Goal: Task Accomplishment & Management: Manage account settings

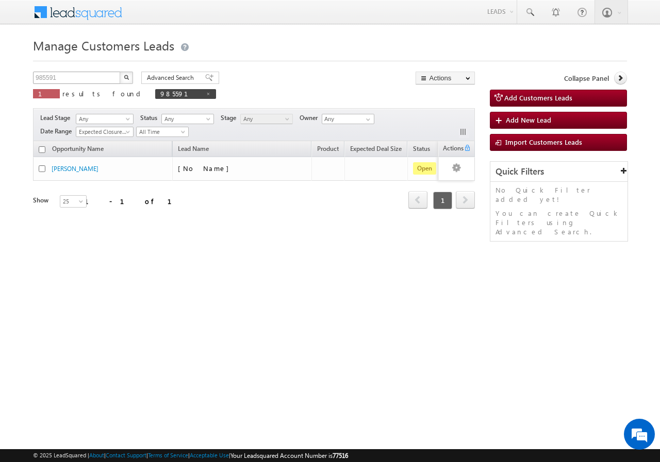
click at [79, 71] on div "Manage Customers Leads 985591 X 1 results found 985591 Advanced Search Advanced…" at bounding box center [330, 164] width 594 height 258
click at [76, 77] on input "985591" at bounding box center [77, 78] width 88 height 12
type input "9"
paste input "988351"
type input "988351"
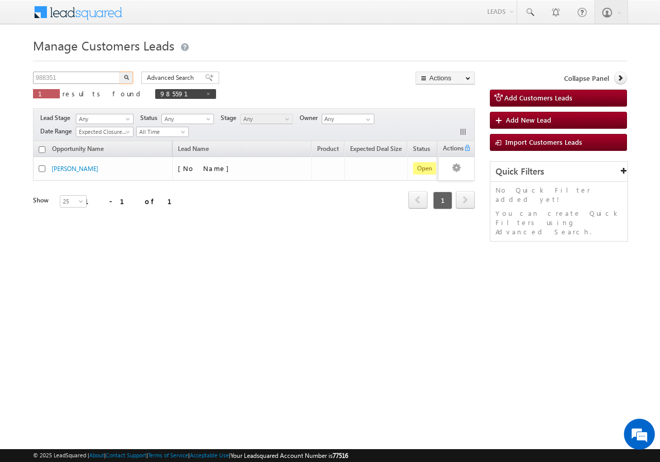
click at [120, 72] on button "button" at bounding box center [126, 78] width 13 height 12
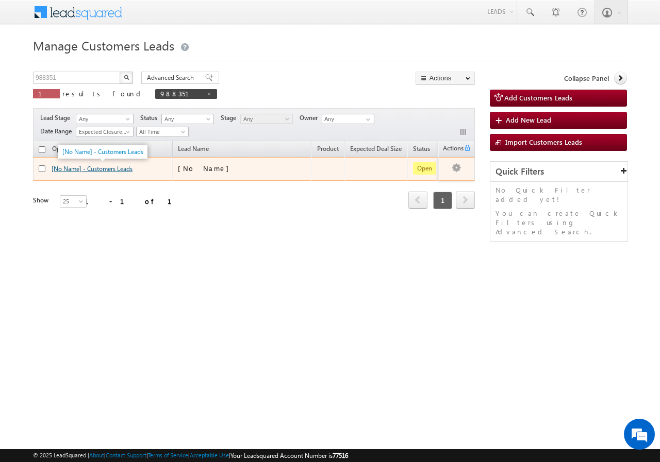
click at [82, 170] on link "[No Name] - Customers Leads" at bounding box center [92, 169] width 81 height 8
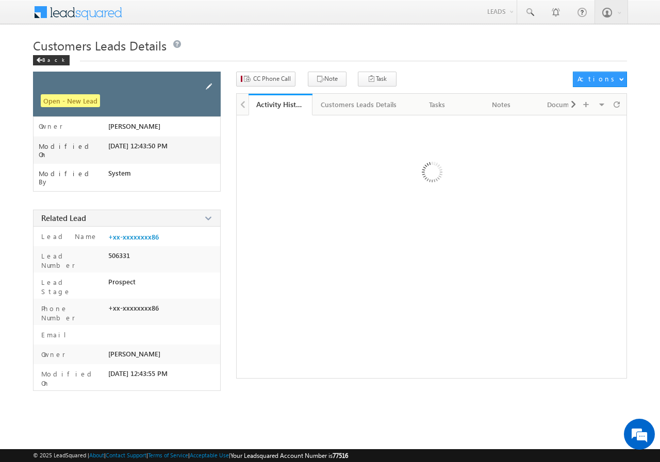
click at [210, 83] on span at bounding box center [208, 86] width 11 height 11
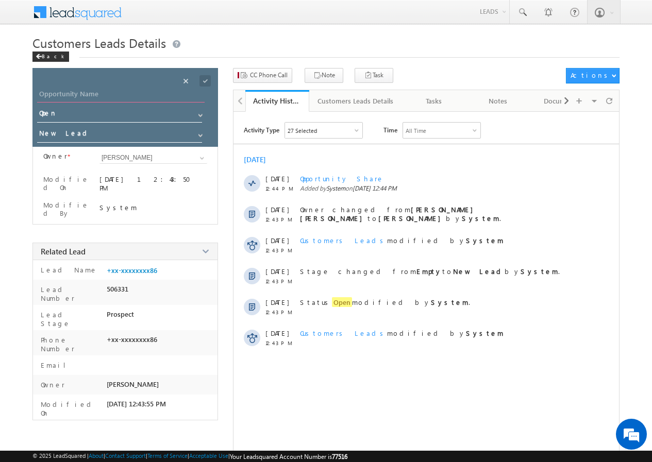
click at [141, 94] on input "Opportunity Name" at bounding box center [120, 95] width 167 height 14
paste input "[PERSON_NAME]"
type input "[PERSON_NAME]"
click at [203, 81] on span at bounding box center [204, 80] width 11 height 11
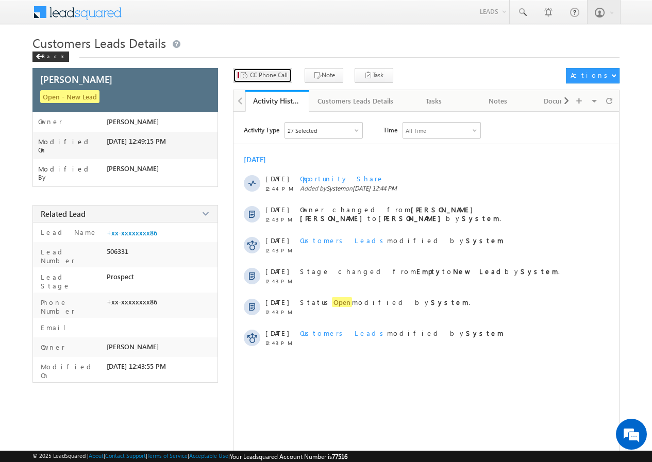
click at [271, 71] on span "CC Phone Call" at bounding box center [269, 75] width 38 height 9
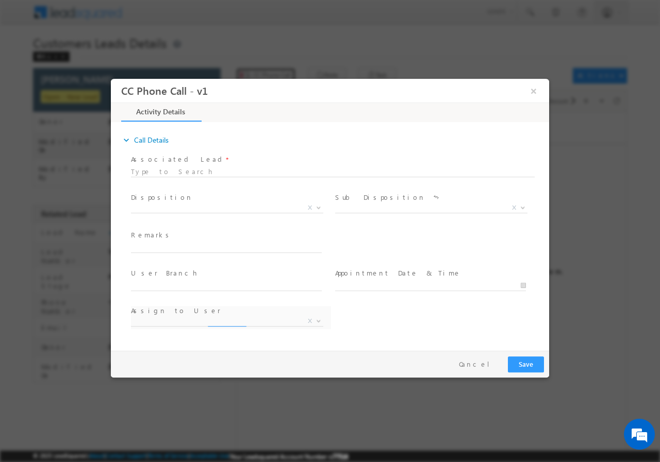
select select "abhishek.pn@sgrlimited.in"
click at [320, 207] on b at bounding box center [318, 207] width 6 height 4
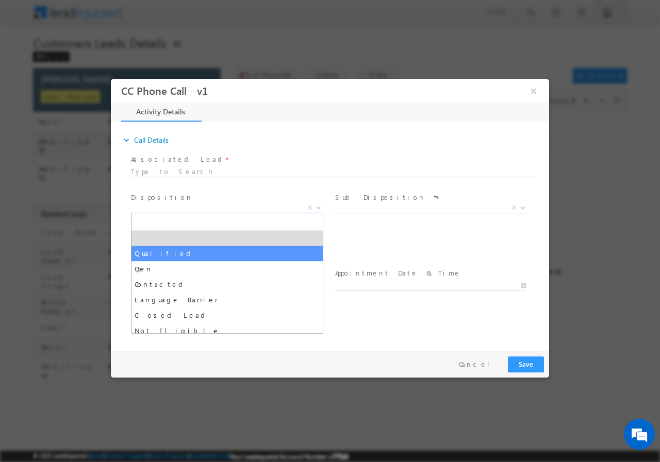
drag, startPoint x: 173, startPoint y: 254, endPoint x: 425, endPoint y: 211, distance: 256.1
select select "Qualified"
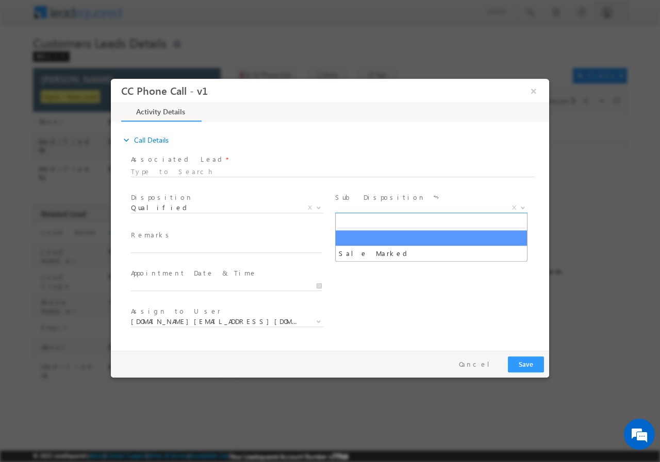
click at [520, 205] on b at bounding box center [522, 207] width 6 height 4
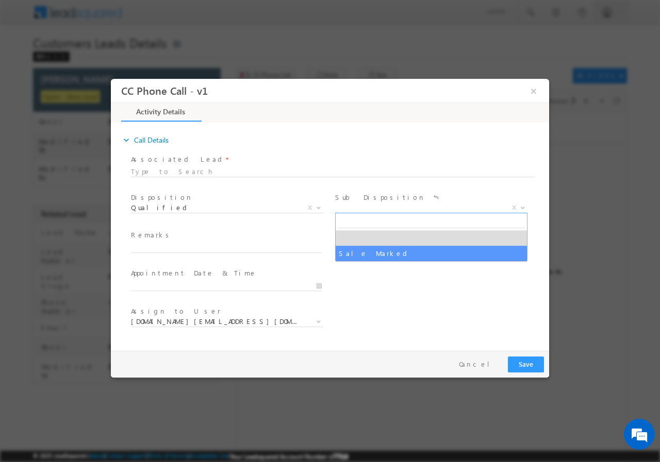
select select "Sale Marked"
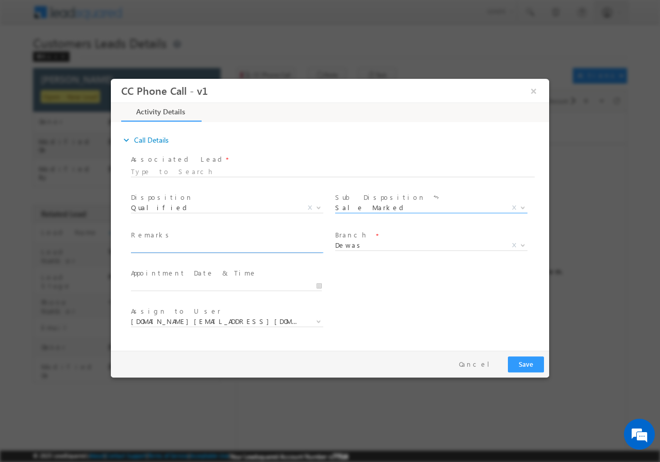
click at [227, 249] on input "text" at bounding box center [226, 247] width 191 height 10
paste input "GANGA BAI // AGE-35 // 988351 // DEWAS - 453551 // ANIL-KAUCHE // 8069059900 //…"
type input "GANGA BAI // AGE-35 // 988351 // DEWAS - 453551 // ANIL-KAUCHE // 8069059900 //…"
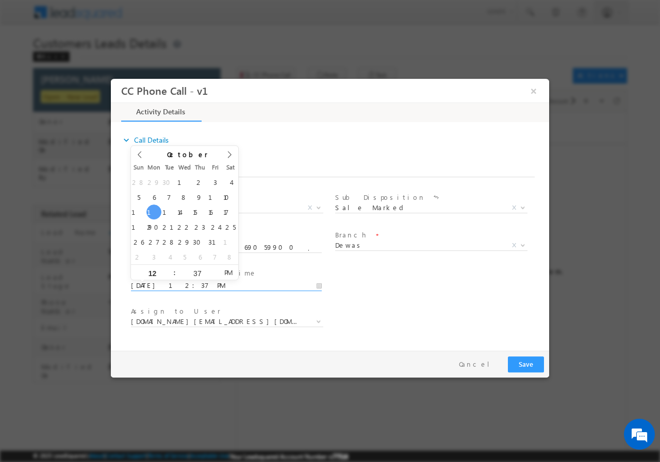
click at [317, 288] on input "10/13/2025 12:37 PM" at bounding box center [226, 285] width 191 height 10
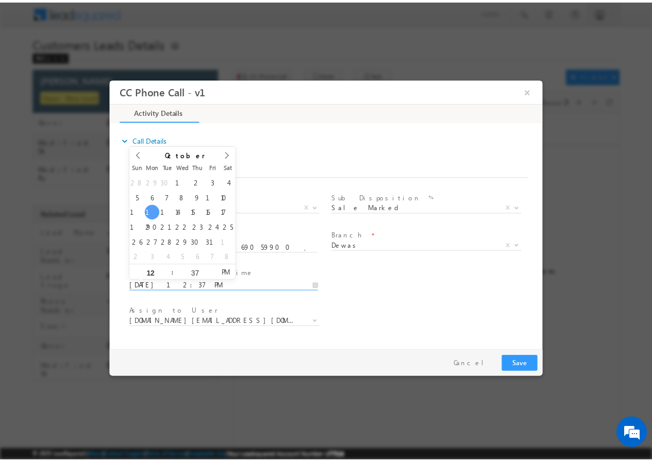
scroll to position [0, 0]
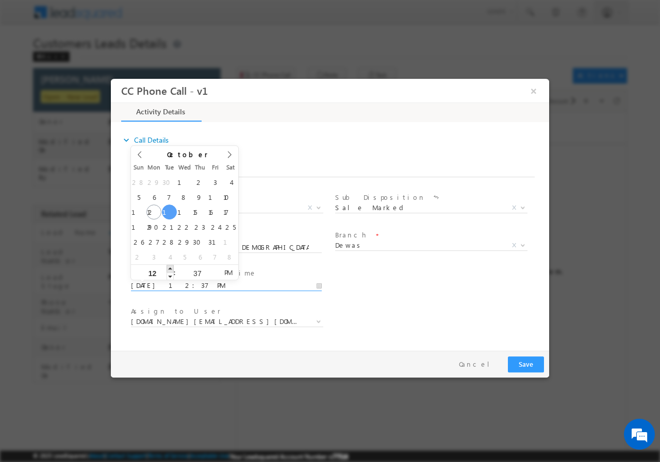
type input "10/14/2025 1:37 PM"
type input "01"
click at [170, 268] on span at bounding box center [169, 268] width 7 height 8
type input "10/14/2025 2:37 PM"
type input "02"
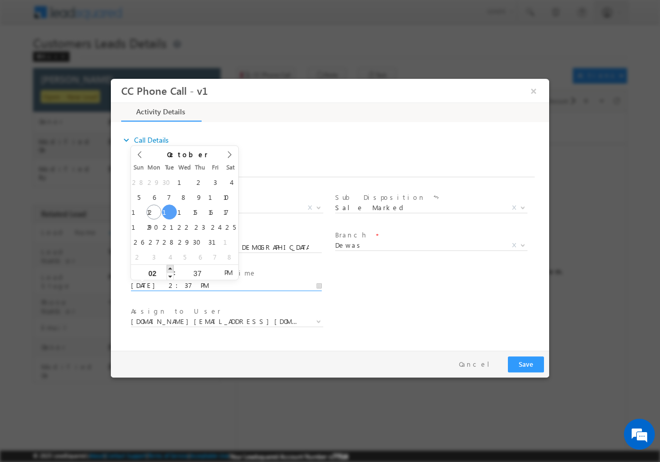
click at [170, 268] on span at bounding box center [169, 268] width 7 height 8
type input "10/14/2025 3:37 PM"
type input "03"
click at [170, 268] on span at bounding box center [169, 268] width 7 height 8
type input "10/14/2025 3:36 PM"
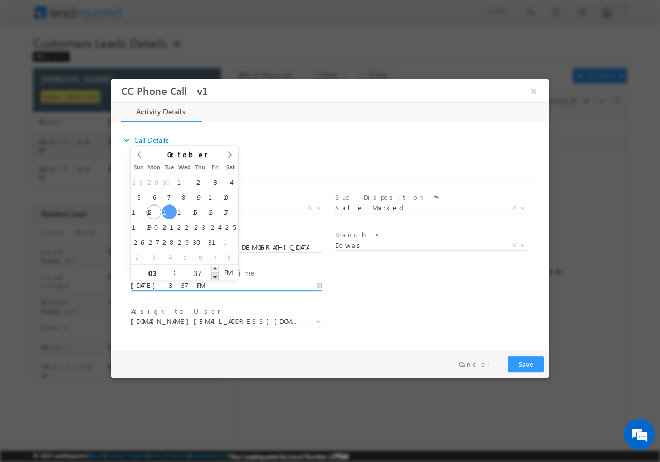
type input "36"
click at [214, 276] on span at bounding box center [214, 276] width 7 height 8
type input "10/14/2025 3:35 PM"
type input "35"
click at [214, 276] on span at bounding box center [214, 276] width 7 height 8
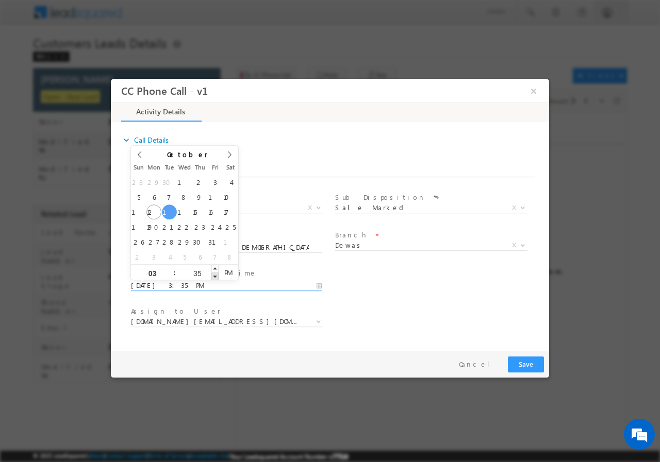
type input "10/14/2025 3:34 PM"
type input "34"
click at [213, 276] on span at bounding box center [214, 276] width 7 height 8
type input "10/14/2025 3:33 PM"
type input "33"
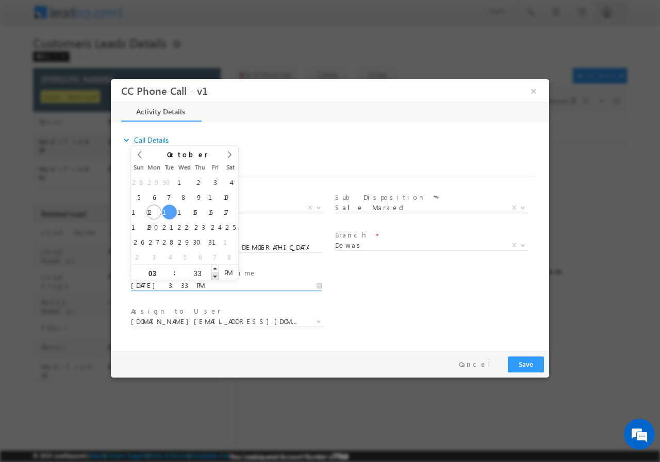
click at [213, 276] on span at bounding box center [214, 276] width 7 height 8
type input "10/14/2025 3:32 PM"
type input "32"
click at [213, 276] on span at bounding box center [214, 276] width 7 height 8
type input "10/14/2025 3:31 PM"
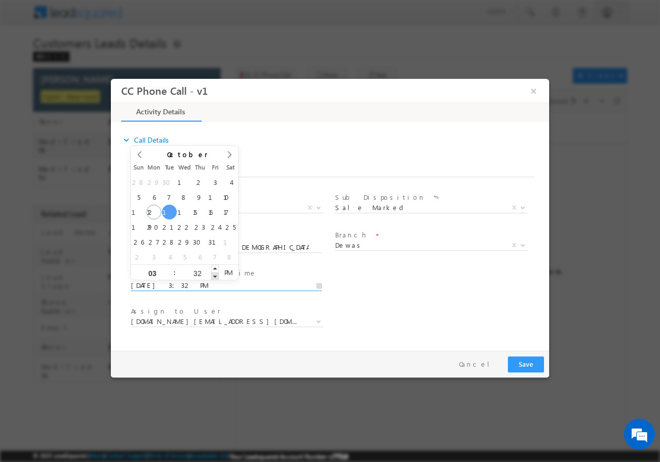
type input "31"
click at [213, 276] on span at bounding box center [214, 276] width 7 height 8
type input "10/14/2025 3:30 PM"
type input "30"
click at [213, 276] on span at bounding box center [214, 276] width 7 height 8
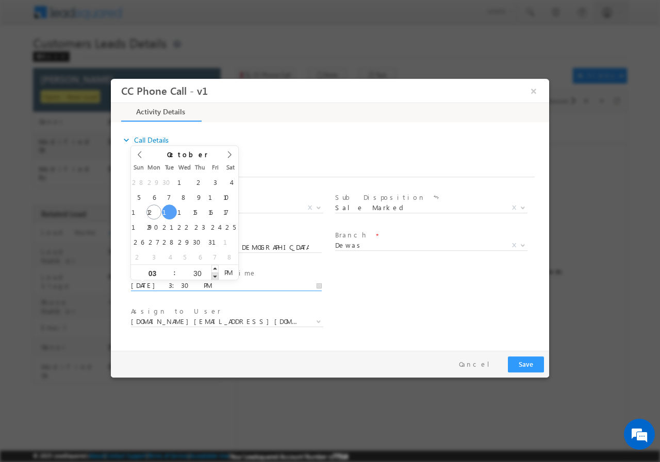
type input "10/14/2025 3:29 PM"
click at [213, 275] on span at bounding box center [214, 276] width 7 height 8
click at [197, 273] on input "29" at bounding box center [197, 273] width 43 height 7
type input "00"
type input "10/14/2025 3:00 PM"
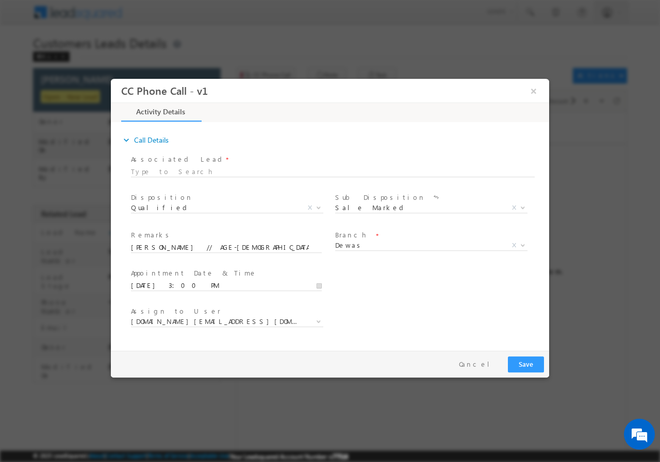
drag, startPoint x: 401, startPoint y: 309, endPoint x: 393, endPoint y: 303, distance: 10.3
click at [401, 309] on div "Assign to User * abhishek.pn@sgrlimited.in arpit.c@sgrlimited.in arvind.solanki…" at bounding box center [339, 323] width 420 height 38
click at [226, 317] on span "abhishek.pn@sgrlimited.in" at bounding box center [214, 320] width 167 height 9
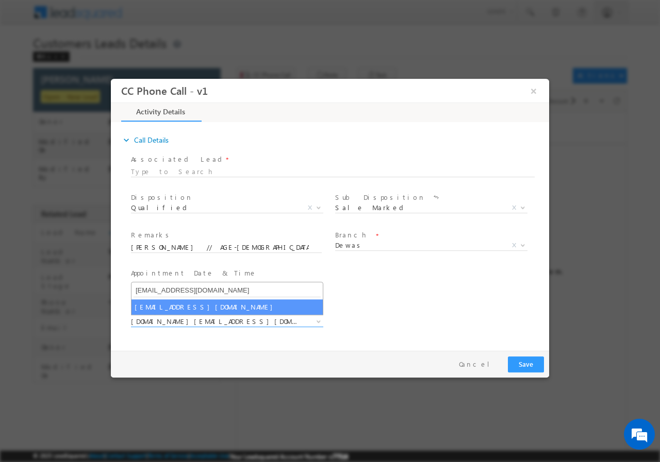
type input "pradeep.m@sgrlimited.in"
select select "pradeep.m@sgrlimited.in"
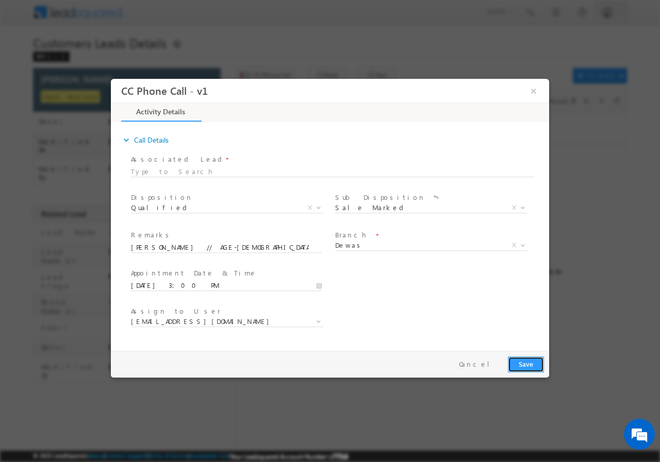
click at [524, 362] on button "Save" at bounding box center [526, 364] width 36 height 16
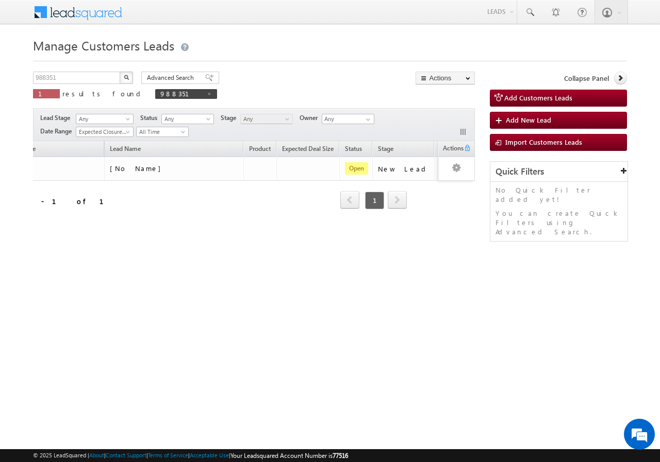
scroll to position [0, 91]
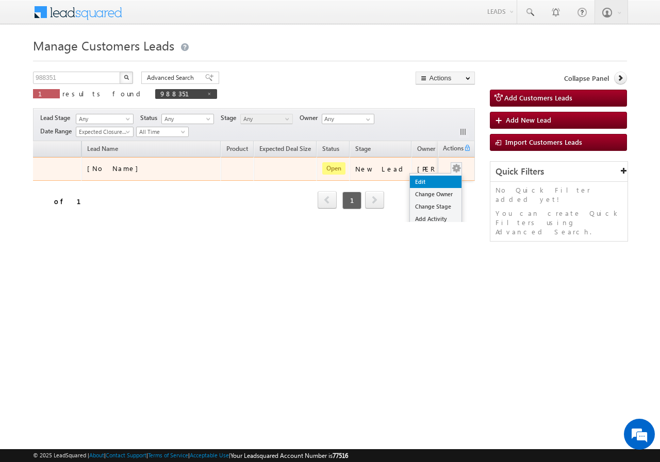
click at [429, 180] on link "Edit" at bounding box center [436, 182] width 52 height 12
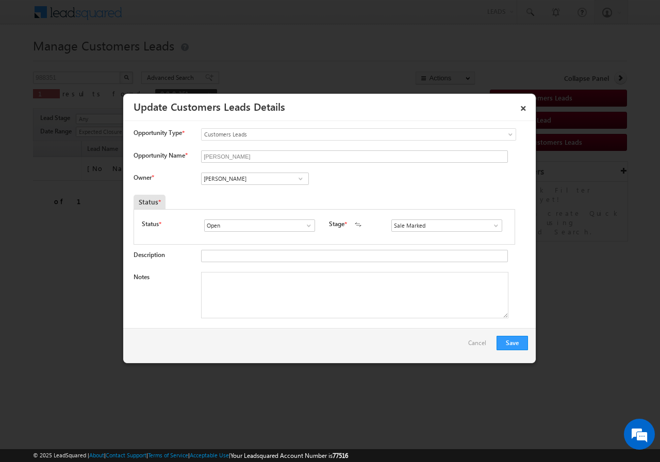
scroll to position [0, 0]
drag, startPoint x: 252, startPoint y: 297, endPoint x: 254, endPoint y: 309, distance: 11.4
click at [252, 301] on textarea "Notes" at bounding box center [354, 295] width 307 height 46
click at [250, 295] on textarea "Notes" at bounding box center [354, 295] width 307 height 46
paste textarea "GANGA BAI // AGE-35 // 988351 // DEWAS - 453551 // ANIL-KAUCHE // 8069059900 //…"
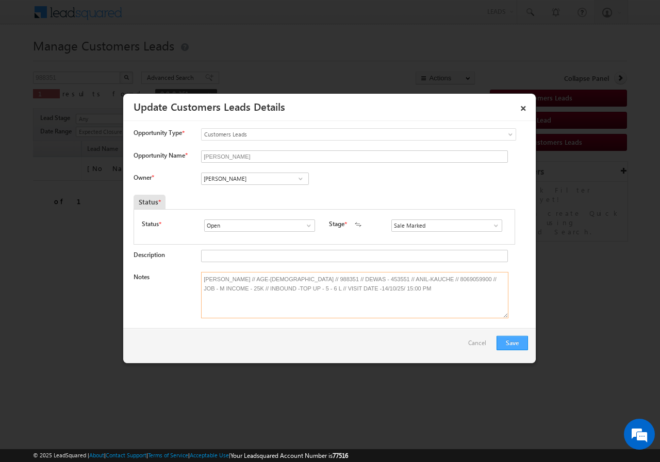
type textarea "GANGA BAI // AGE-35 // 988351 // DEWAS - 453551 // ANIL-KAUCHE // 8069059900 //…"
click at [514, 343] on button "Save" at bounding box center [511, 343] width 31 height 14
